Goal: Information Seeking & Learning: Check status

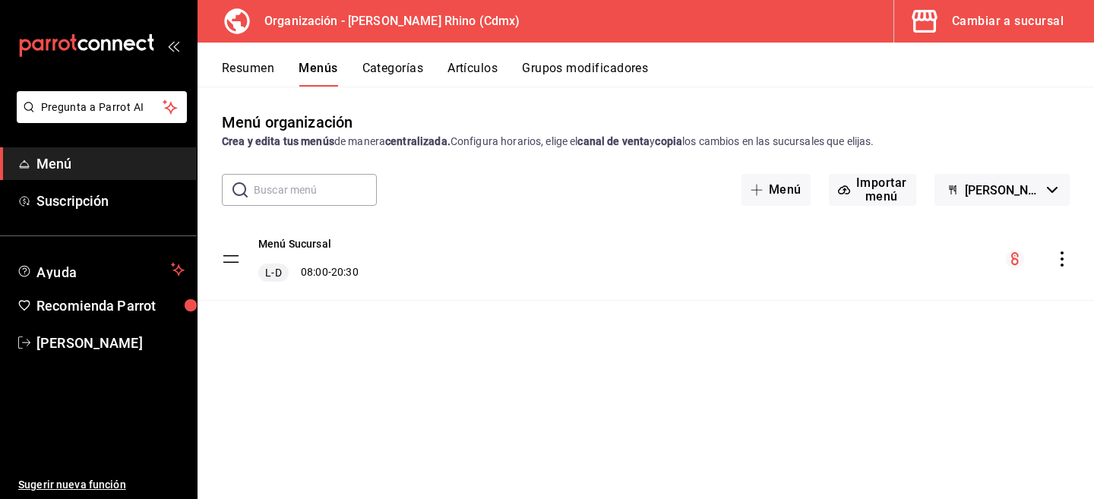
click at [112, 43] on icon "mailbox folders" at bounding box center [86, 45] width 137 height 23
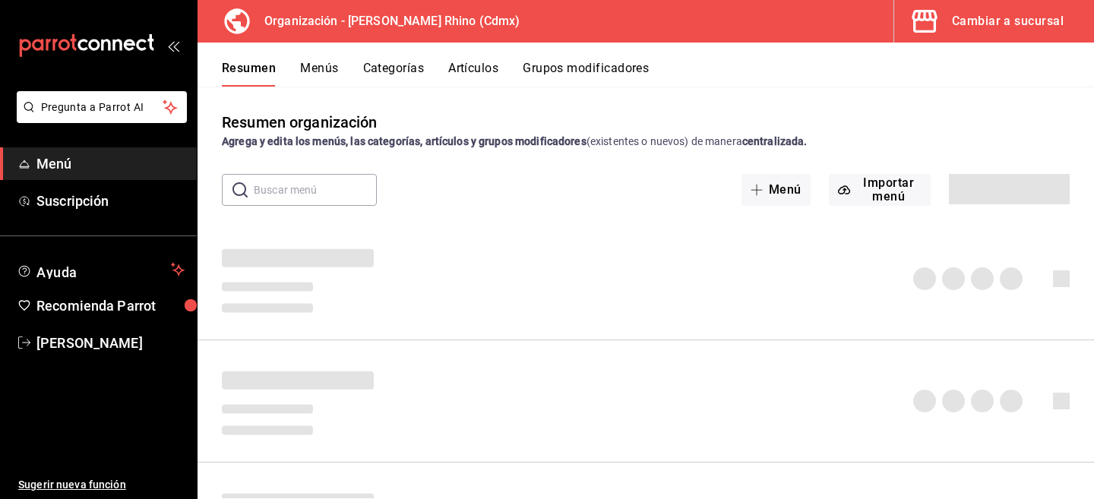
click at [958, 28] on div "Cambiar a sucursal" at bounding box center [1008, 21] width 112 height 21
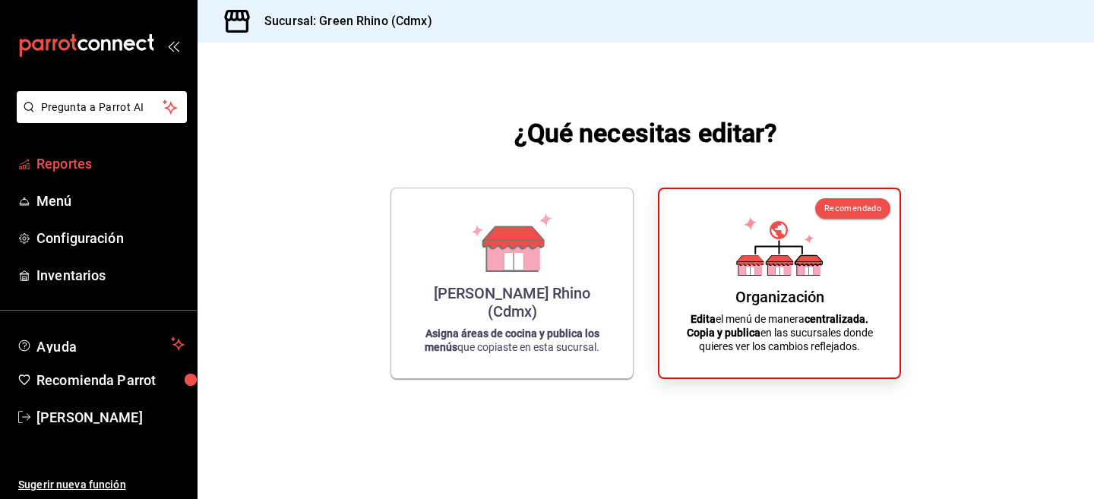
click at [97, 157] on span "Reportes" at bounding box center [110, 164] width 148 height 21
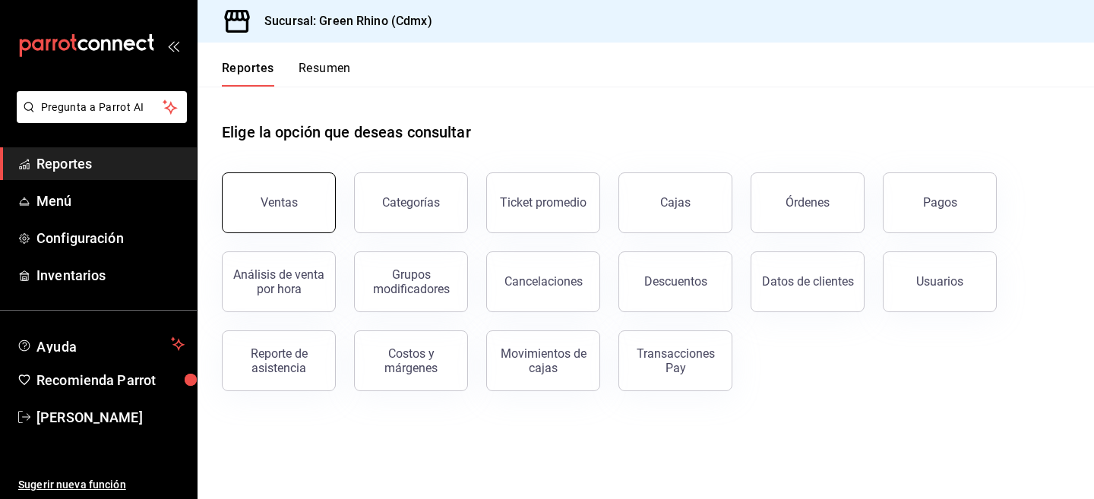
click at [316, 194] on button "Ventas" at bounding box center [279, 203] width 114 height 61
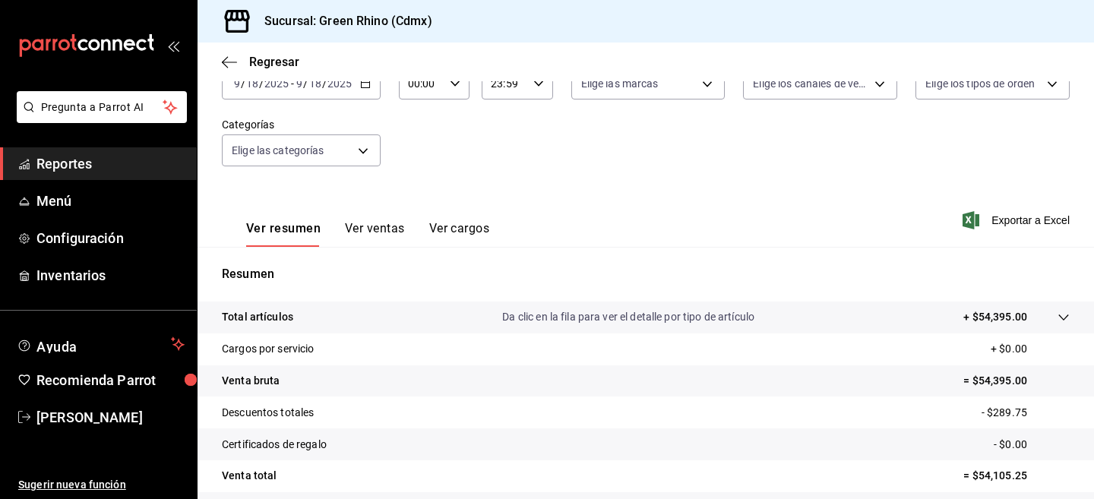
scroll to position [107, 0]
